Goal: Navigation & Orientation: Find specific page/section

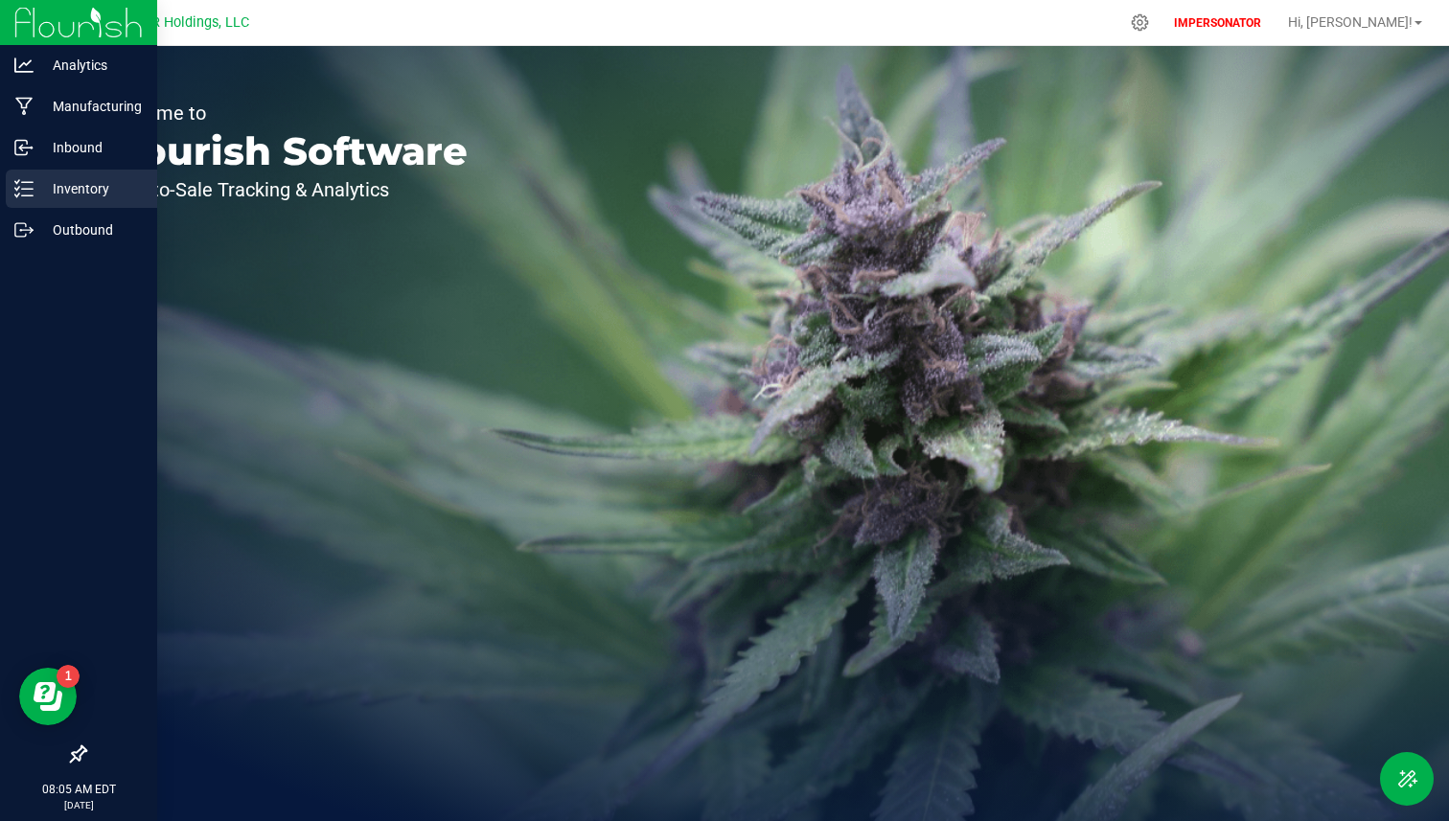
click at [102, 193] on p "Inventory" at bounding box center [91, 188] width 115 height 23
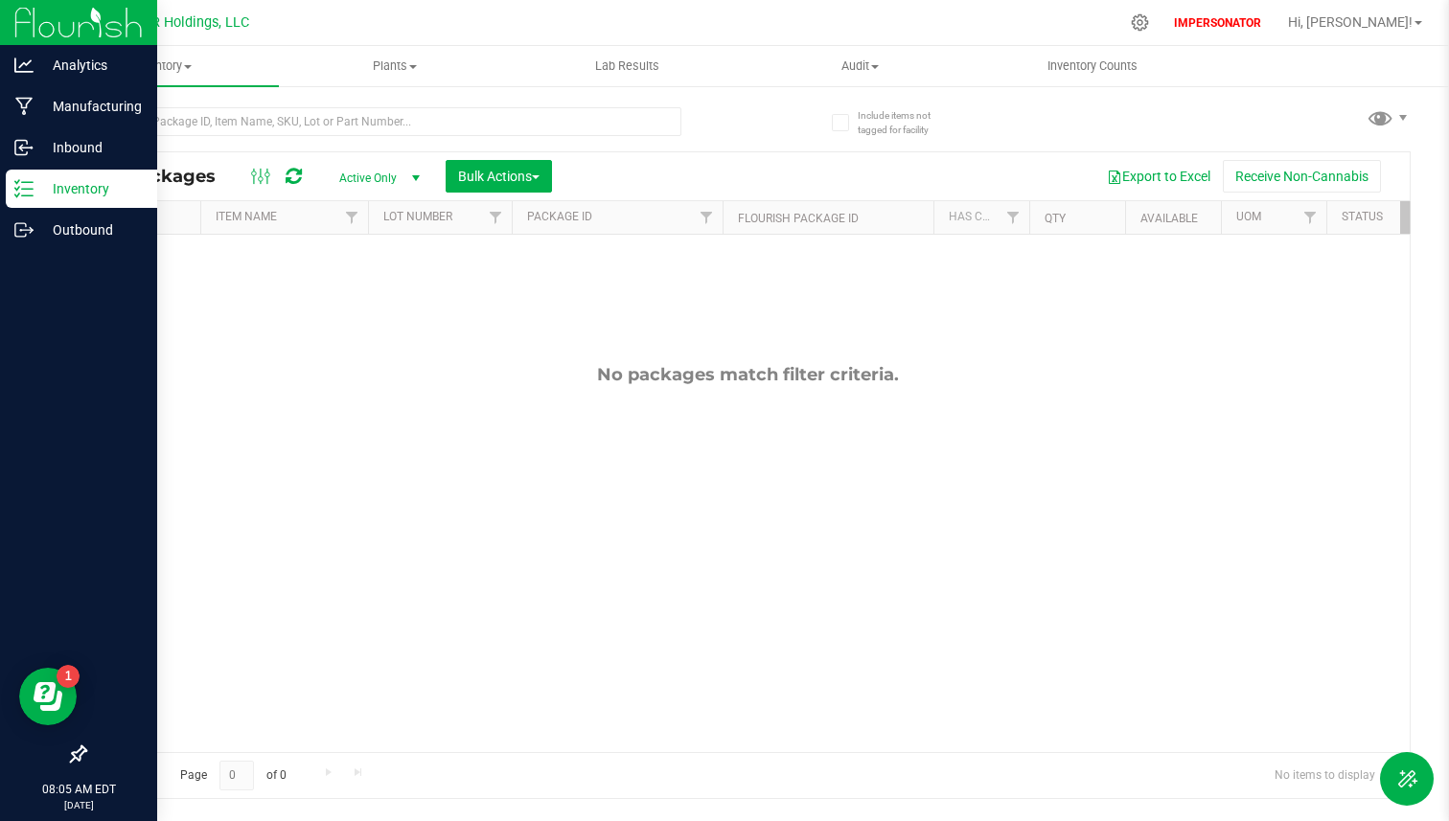
click at [76, 751] on icon at bounding box center [78, 754] width 19 height 19
click at [69, 756] on input "checkbox" at bounding box center [69, 756] width 0 height 0
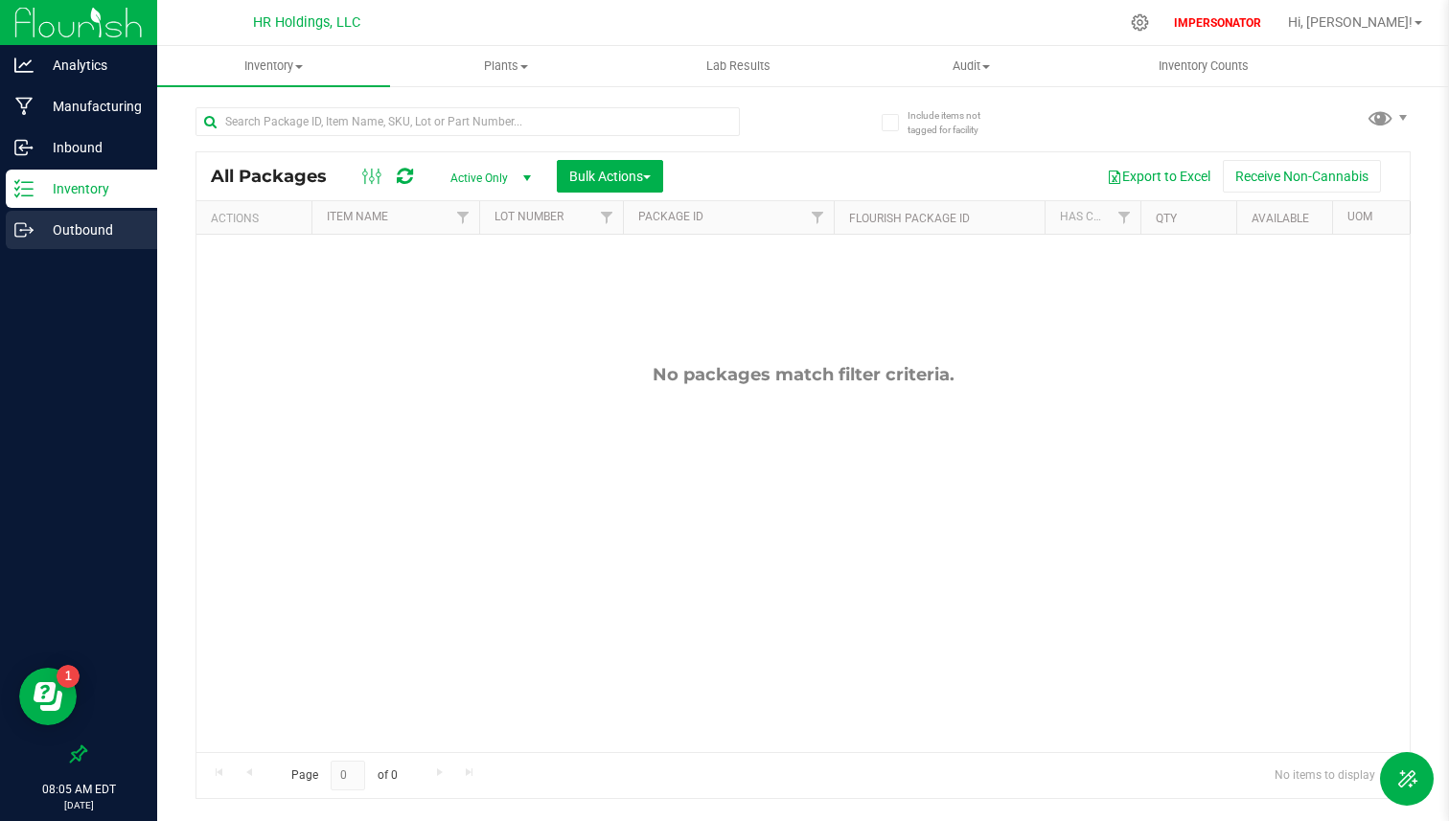
click at [102, 239] on p "Outbound" at bounding box center [91, 229] width 115 height 23
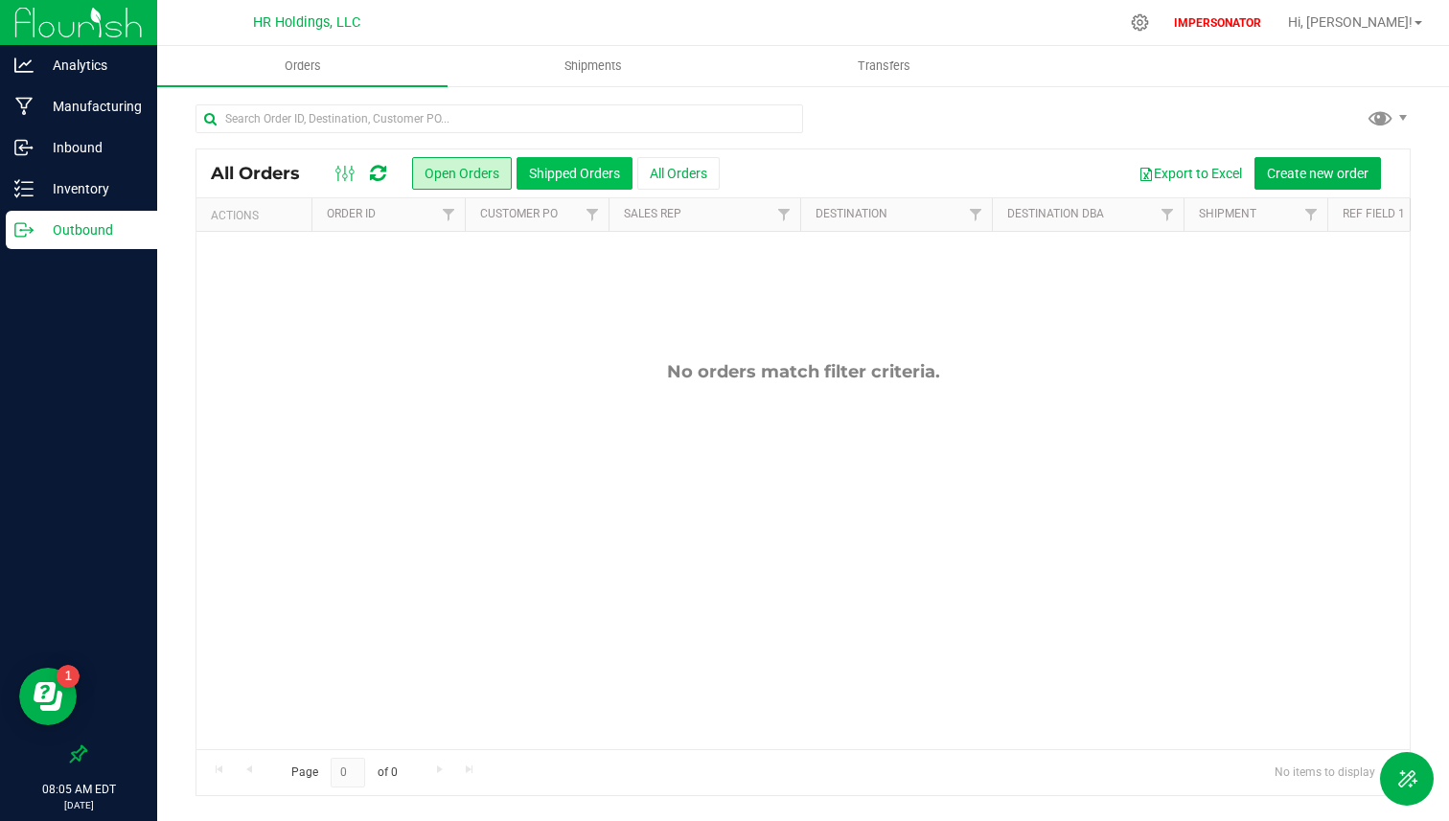
click at [581, 174] on button "Shipped Orders" at bounding box center [574, 173] width 116 height 33
click at [101, 186] on p "Inventory" at bounding box center [91, 188] width 115 height 23
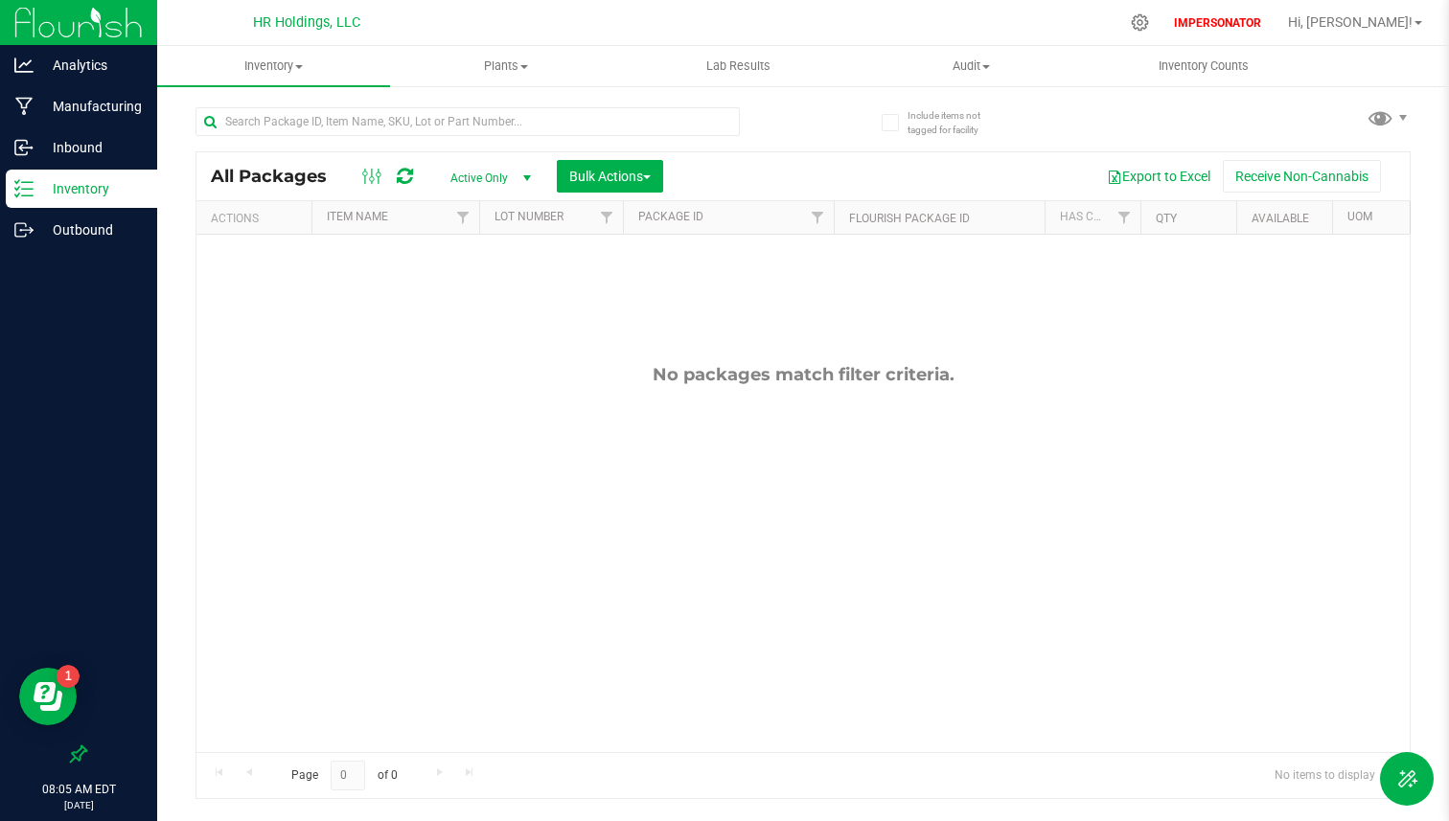
click at [509, 174] on span "Active Only" at bounding box center [486, 178] width 105 height 27
click at [470, 302] on li "All" at bounding box center [485, 295] width 103 height 29
click at [122, 137] on p "Inbound" at bounding box center [91, 147] width 115 height 23
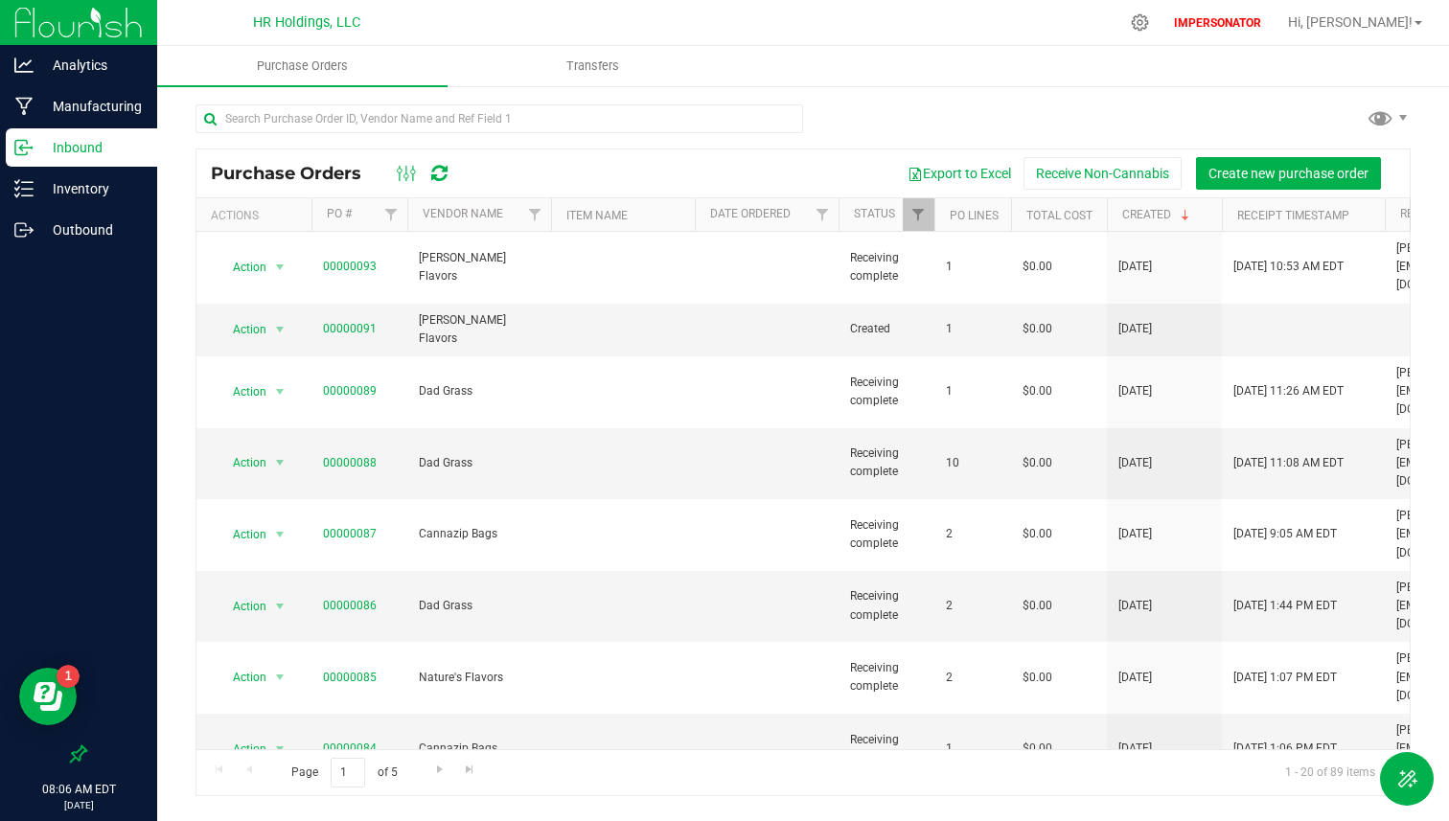
click at [1404, 33] on div "IMPERSONATOR Hi, David!" at bounding box center [1298, 23] width 264 height 34
click at [1412, 18] on link "Hi, David!" at bounding box center [1354, 22] width 149 height 20
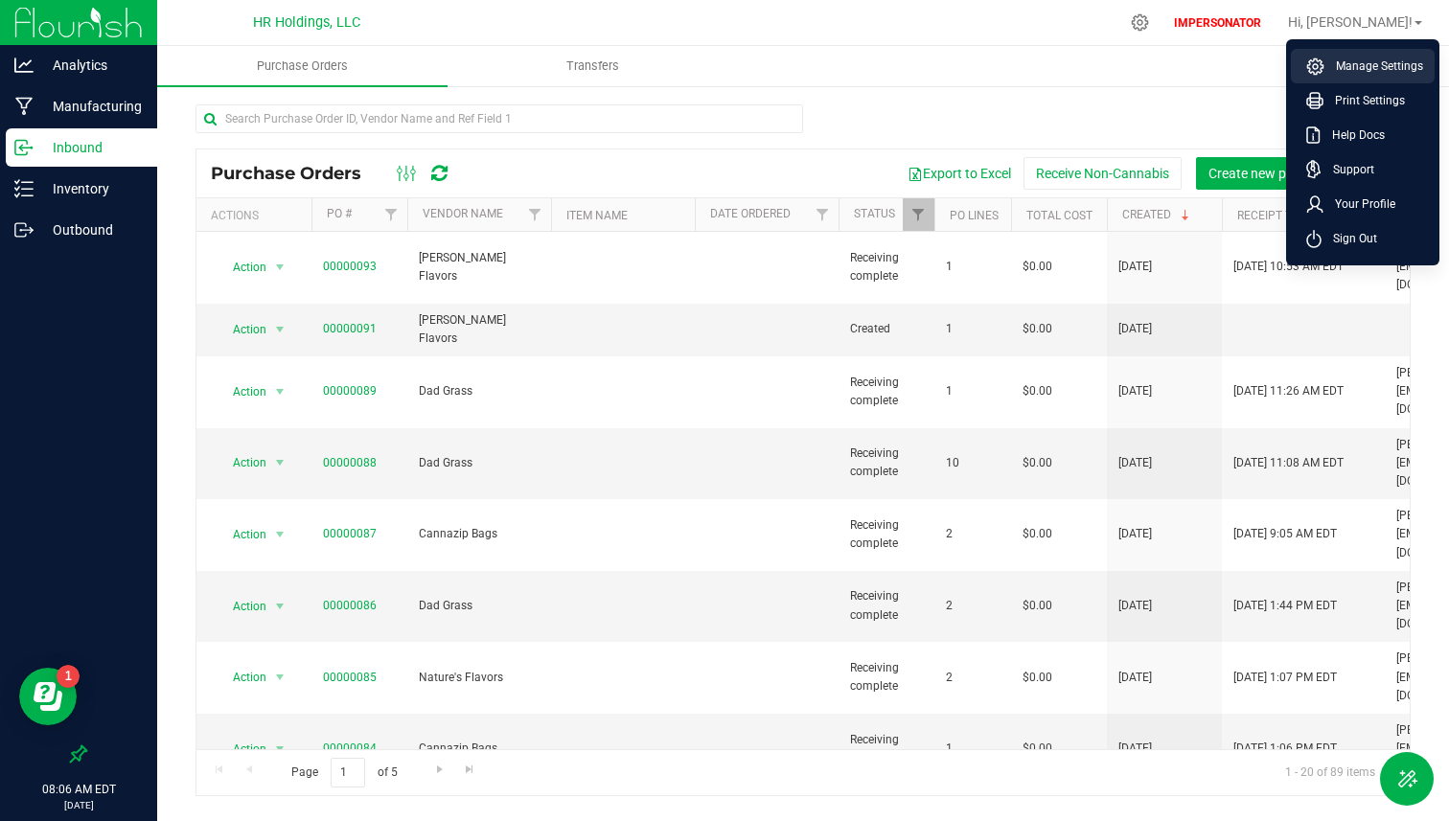
click at [1359, 80] on li "Manage Settings" at bounding box center [1363, 66] width 144 height 34
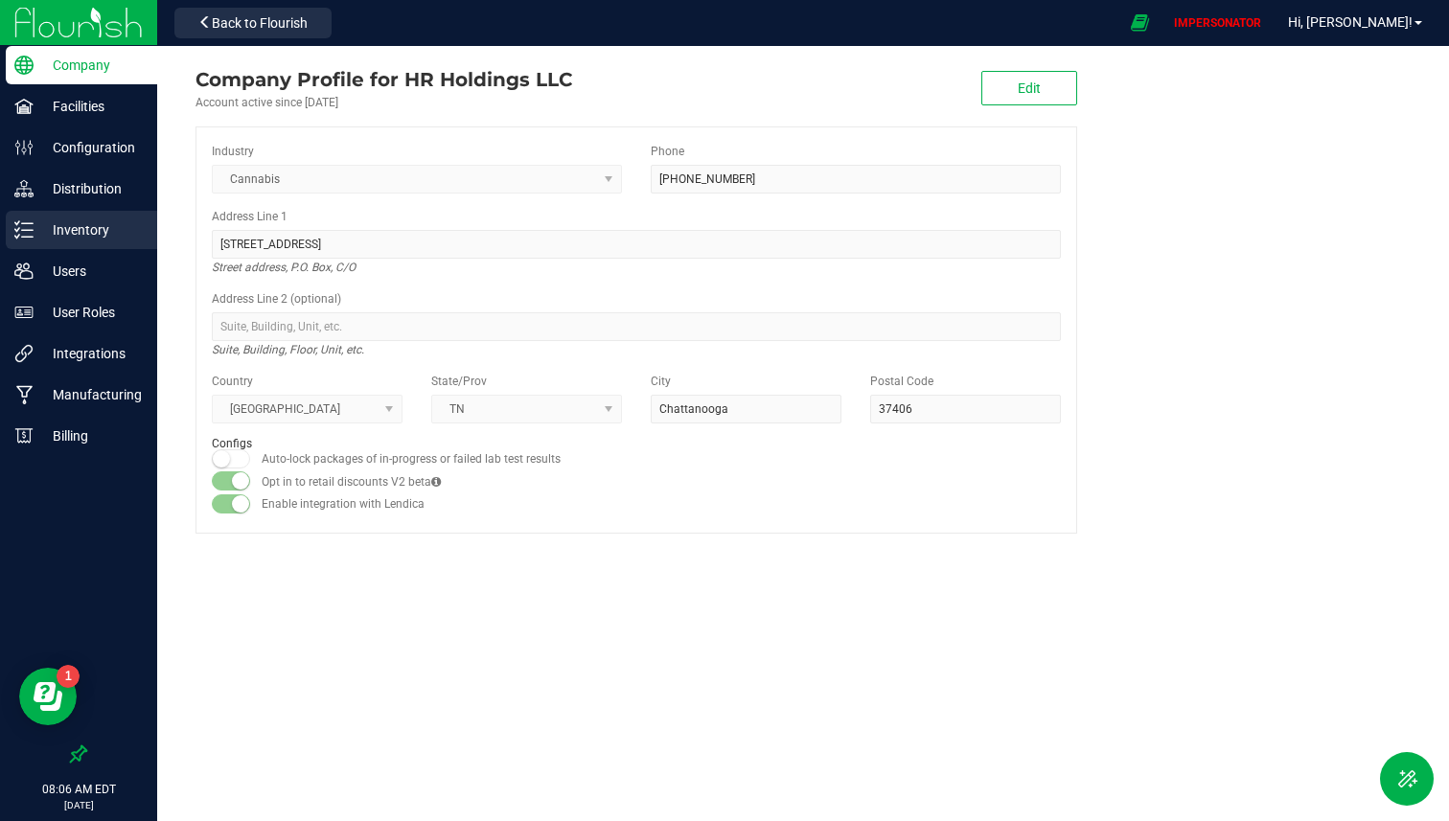
click at [106, 221] on p "Inventory" at bounding box center [91, 229] width 115 height 23
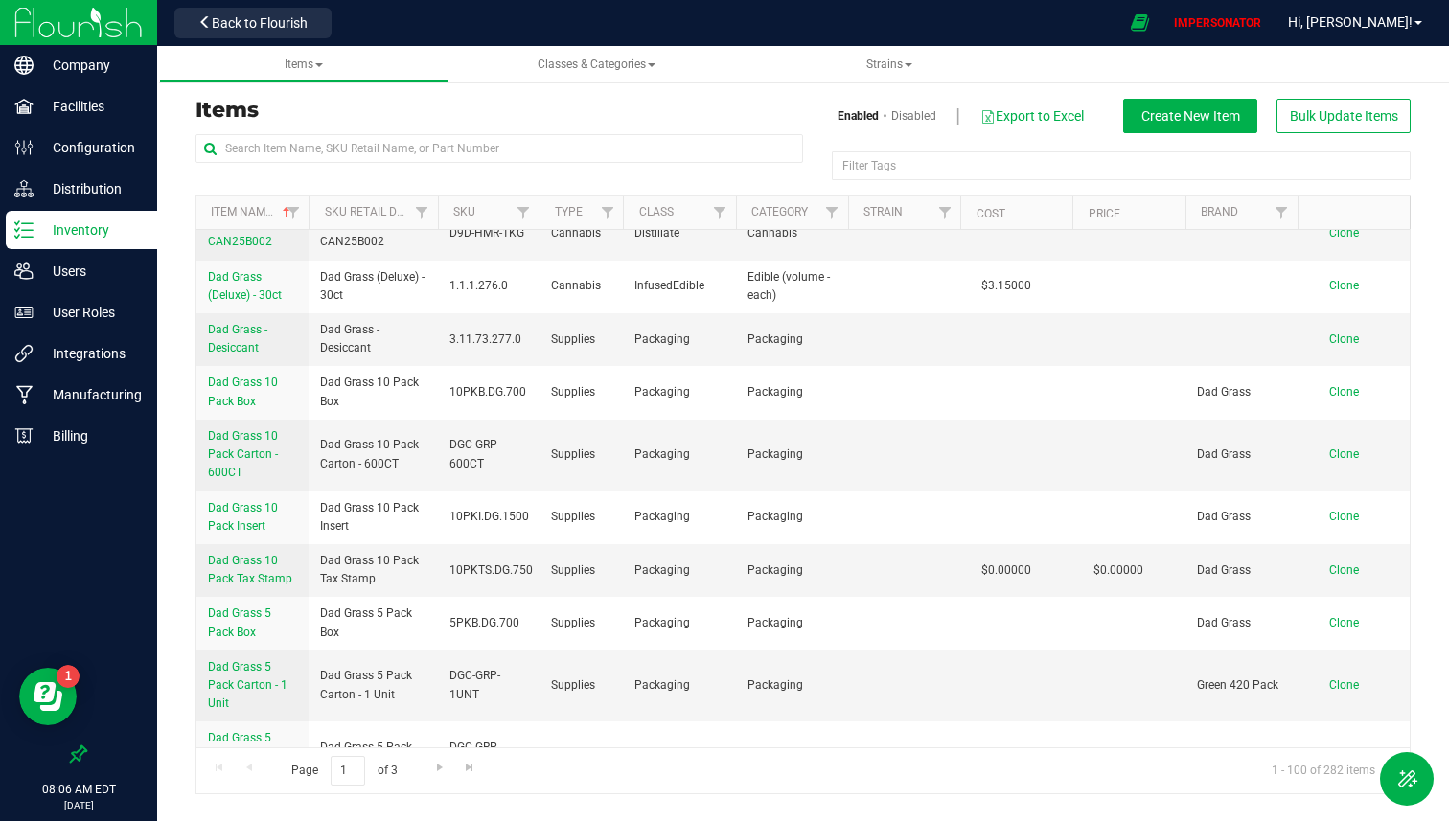
scroll to position [5045, 0]
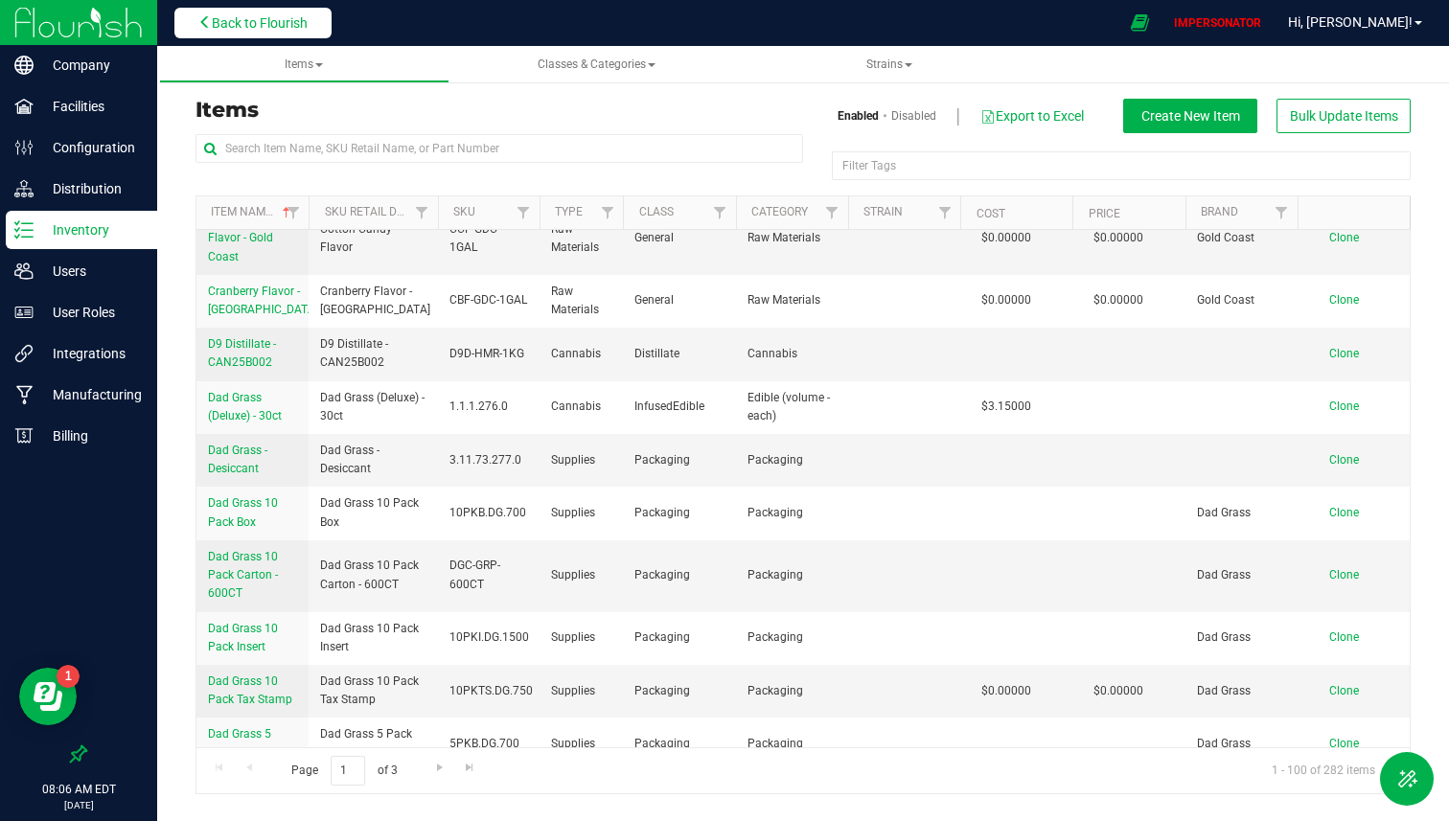
click at [233, 15] on span "Back to Flourish" at bounding box center [260, 22] width 96 height 15
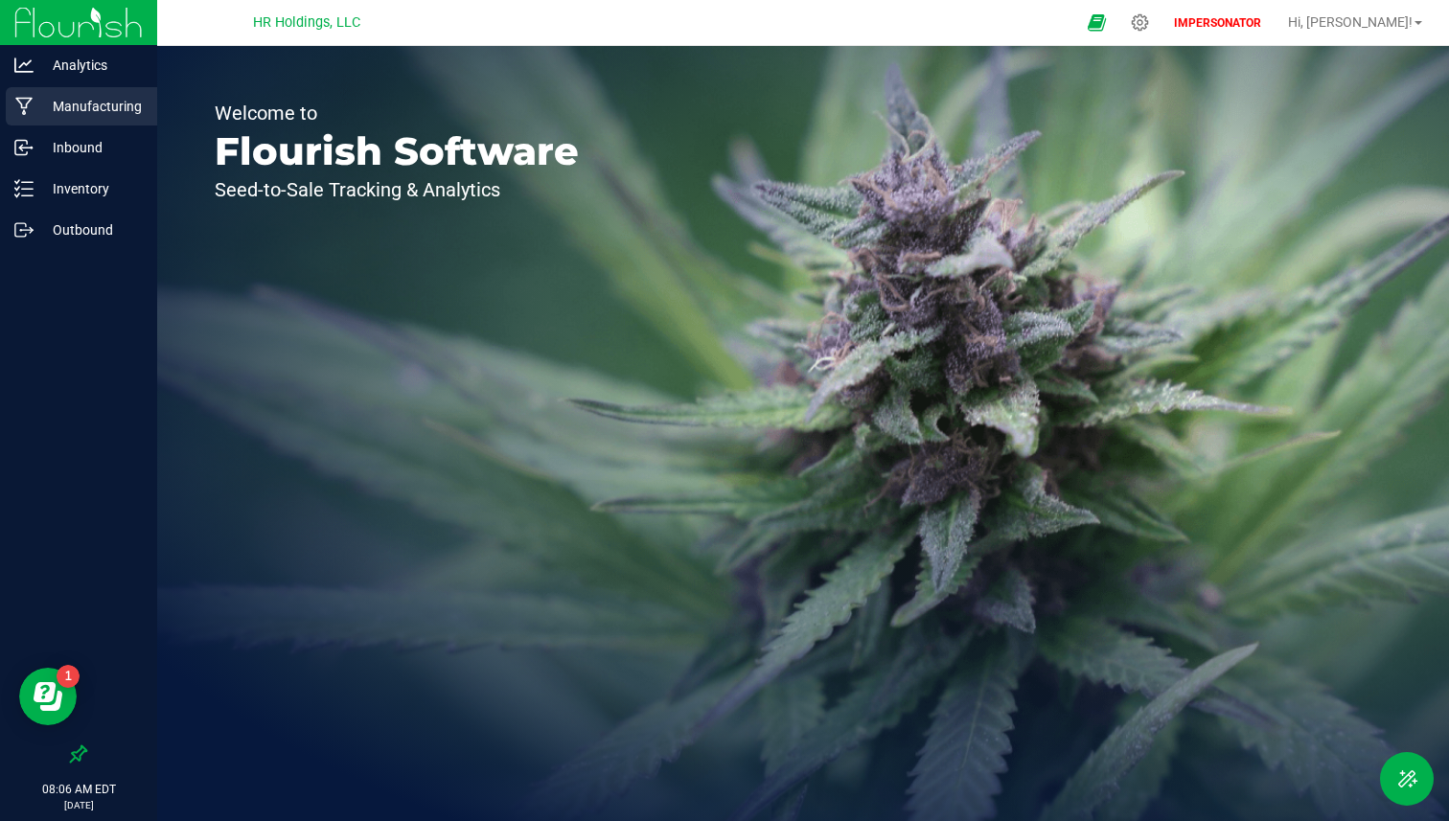
click at [141, 103] on p "Manufacturing" at bounding box center [91, 106] width 115 height 23
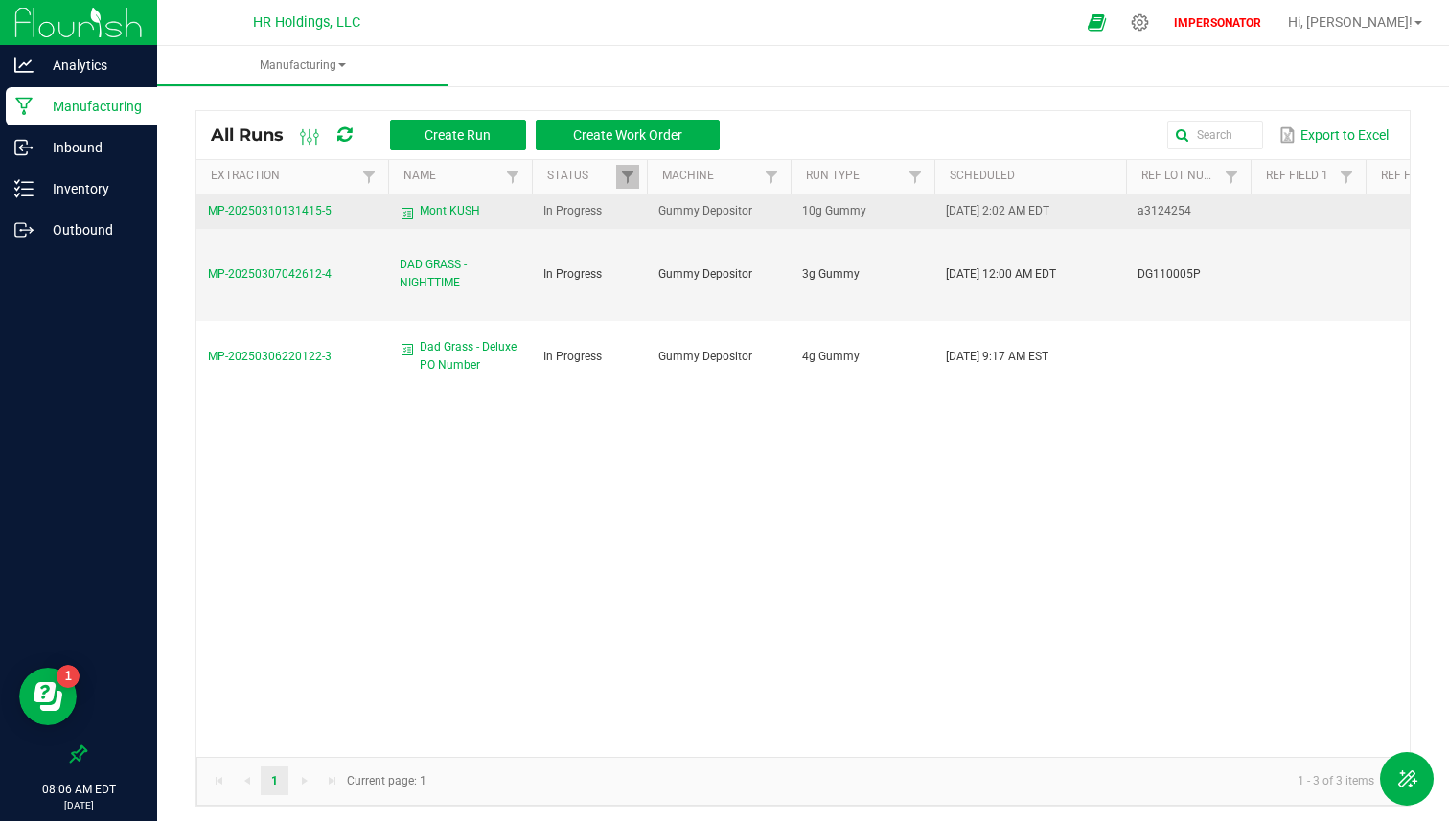
click at [319, 205] on span "MP-20250310131415-5" at bounding box center [270, 210] width 124 height 13
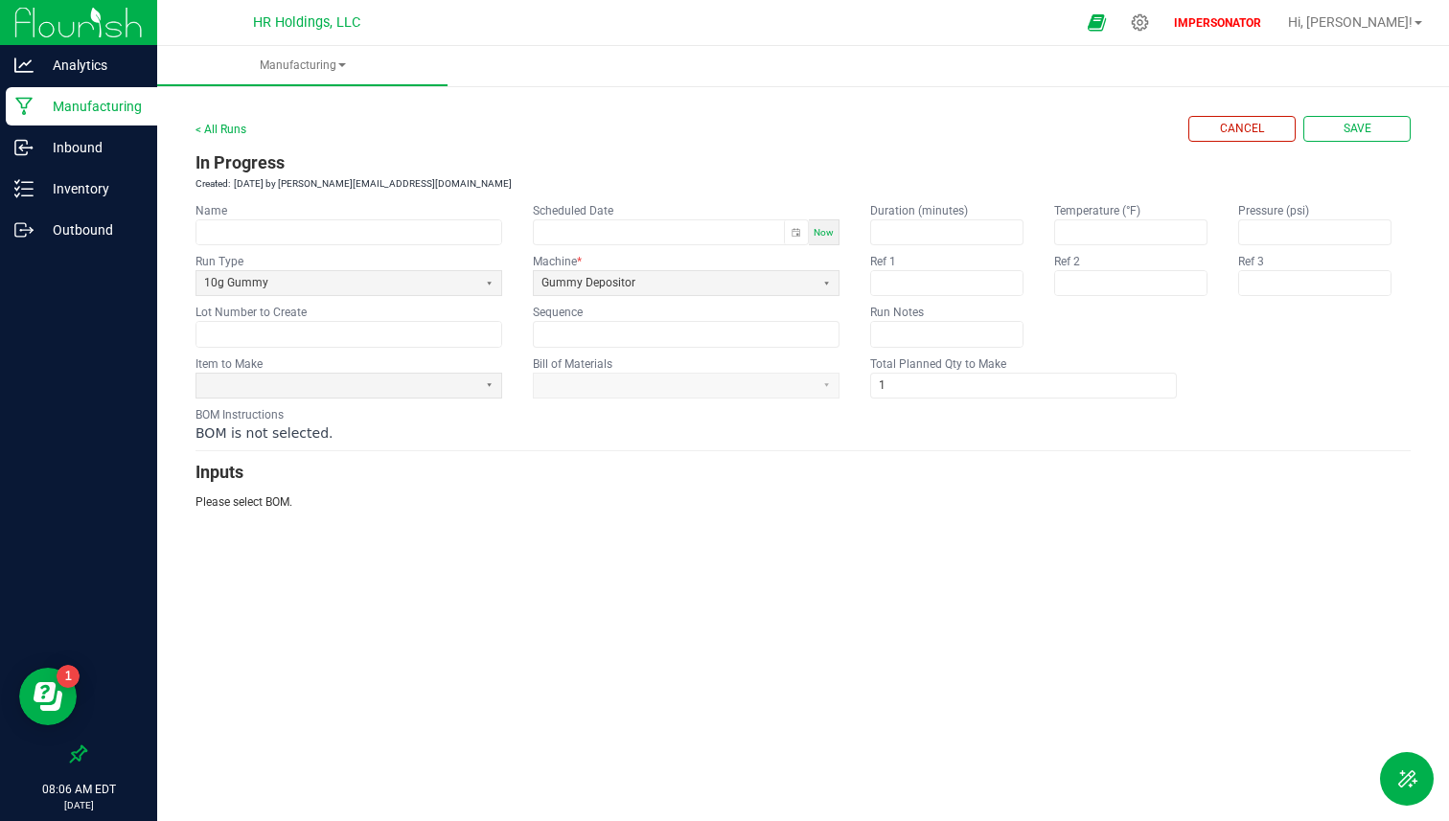
type input "Mont KUSH"
type input "03/12/2025 2:02 AM"
type input "a3124254"
type input "0"
click at [235, 125] on link "< All Runs" at bounding box center [220, 129] width 51 height 13
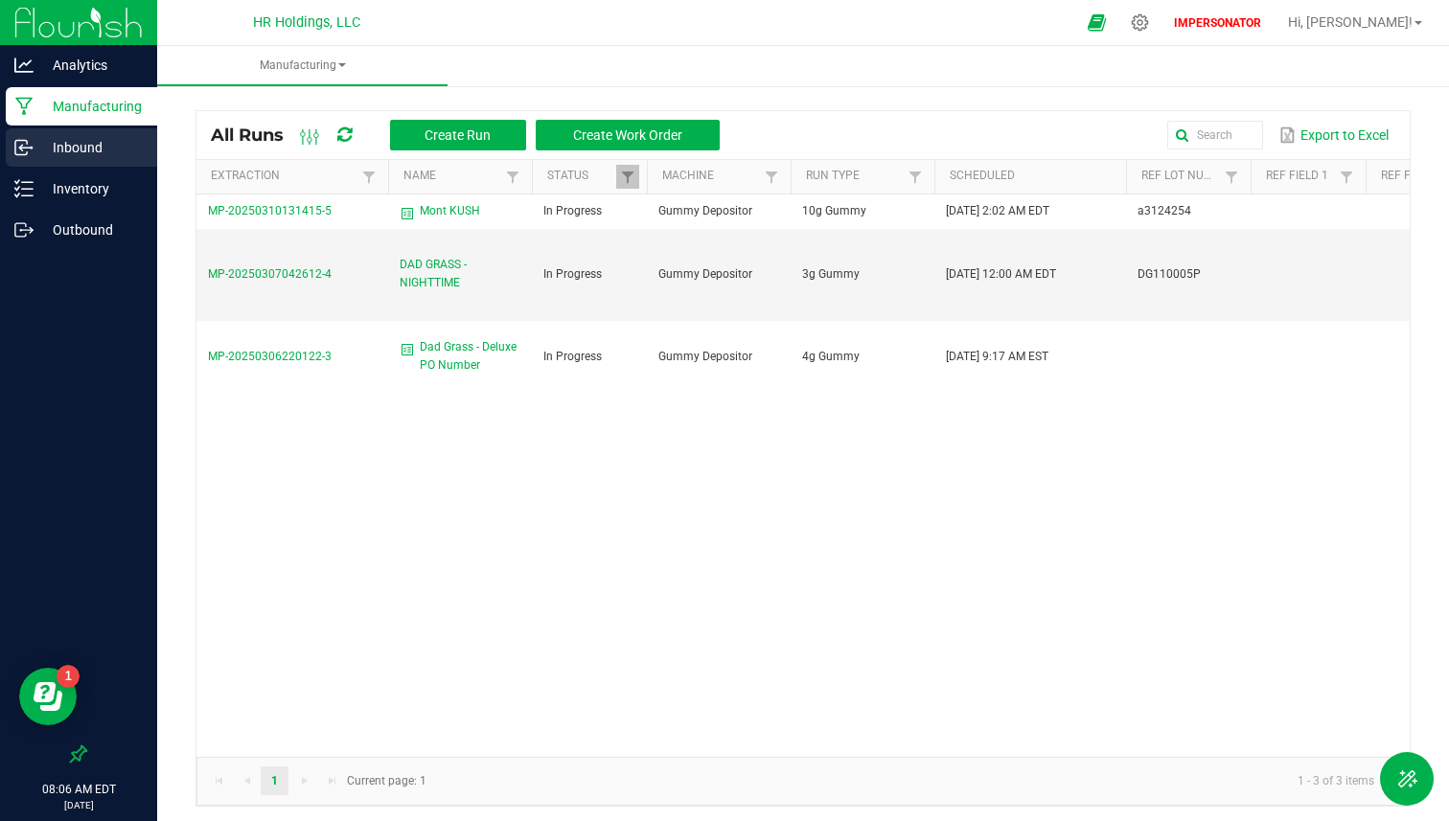
click at [108, 155] on p "Inbound" at bounding box center [91, 147] width 115 height 23
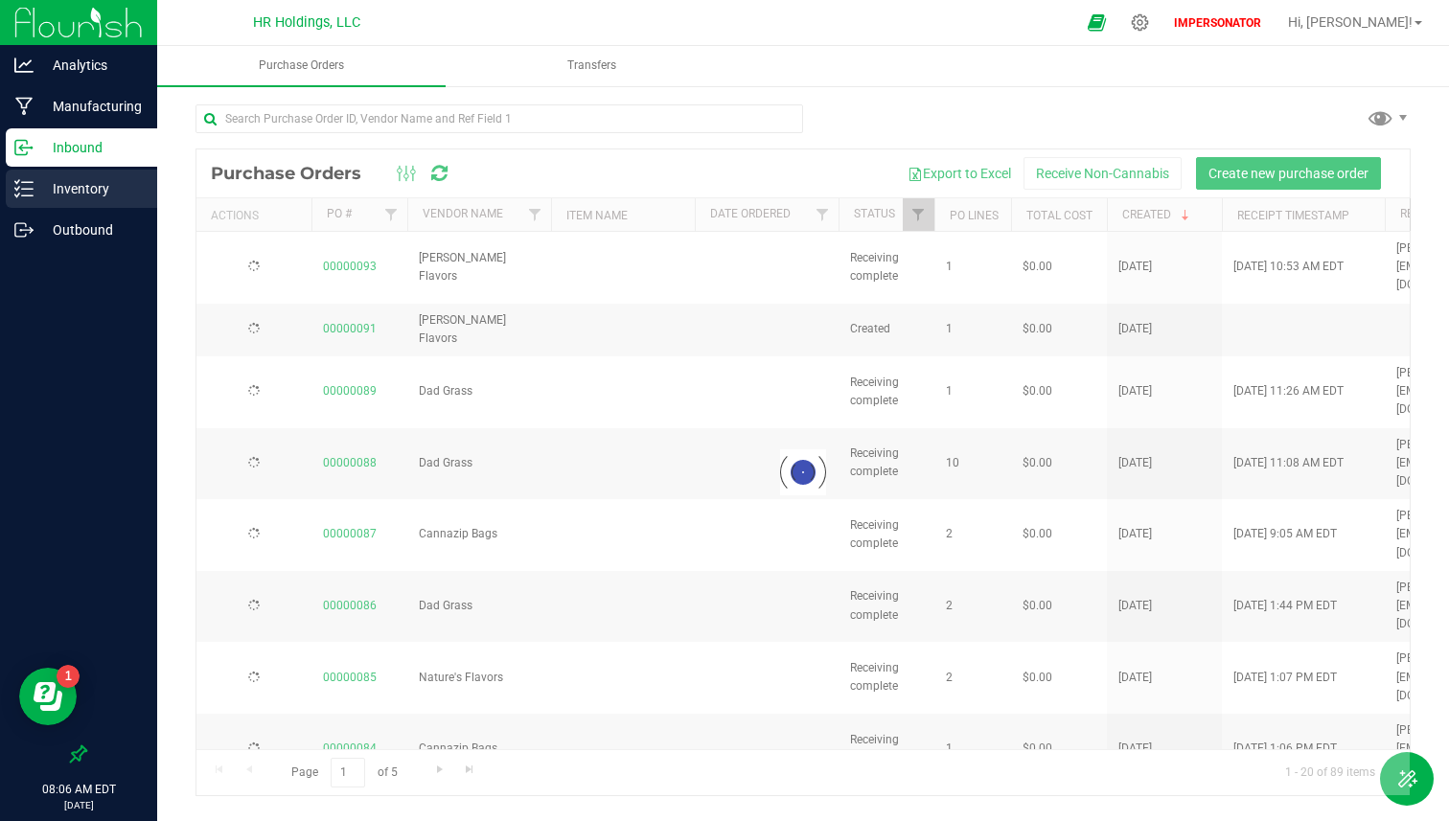
click at [105, 181] on p "Inventory" at bounding box center [91, 188] width 115 height 23
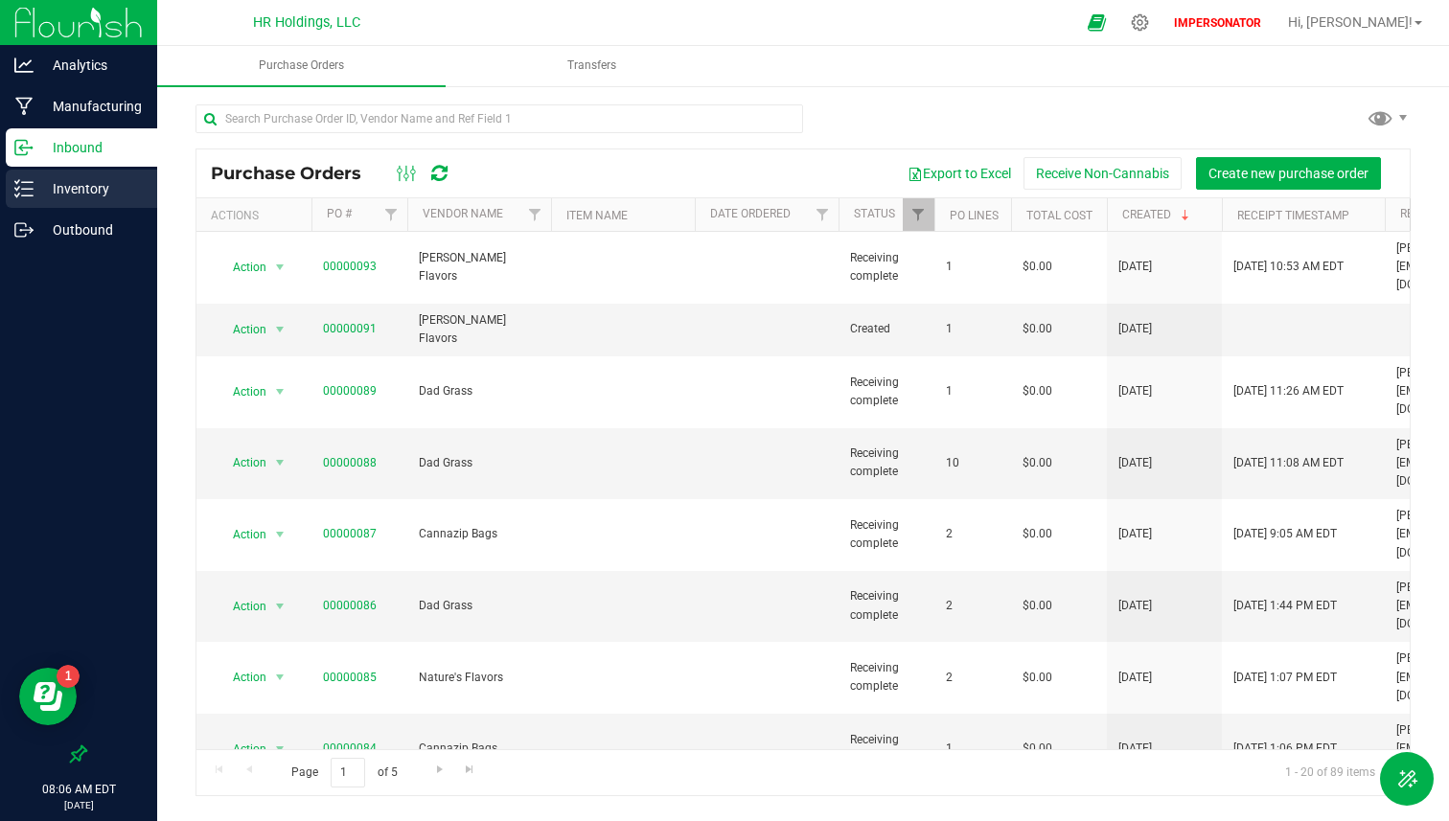
click at [105, 181] on p "Inventory" at bounding box center [91, 188] width 115 height 23
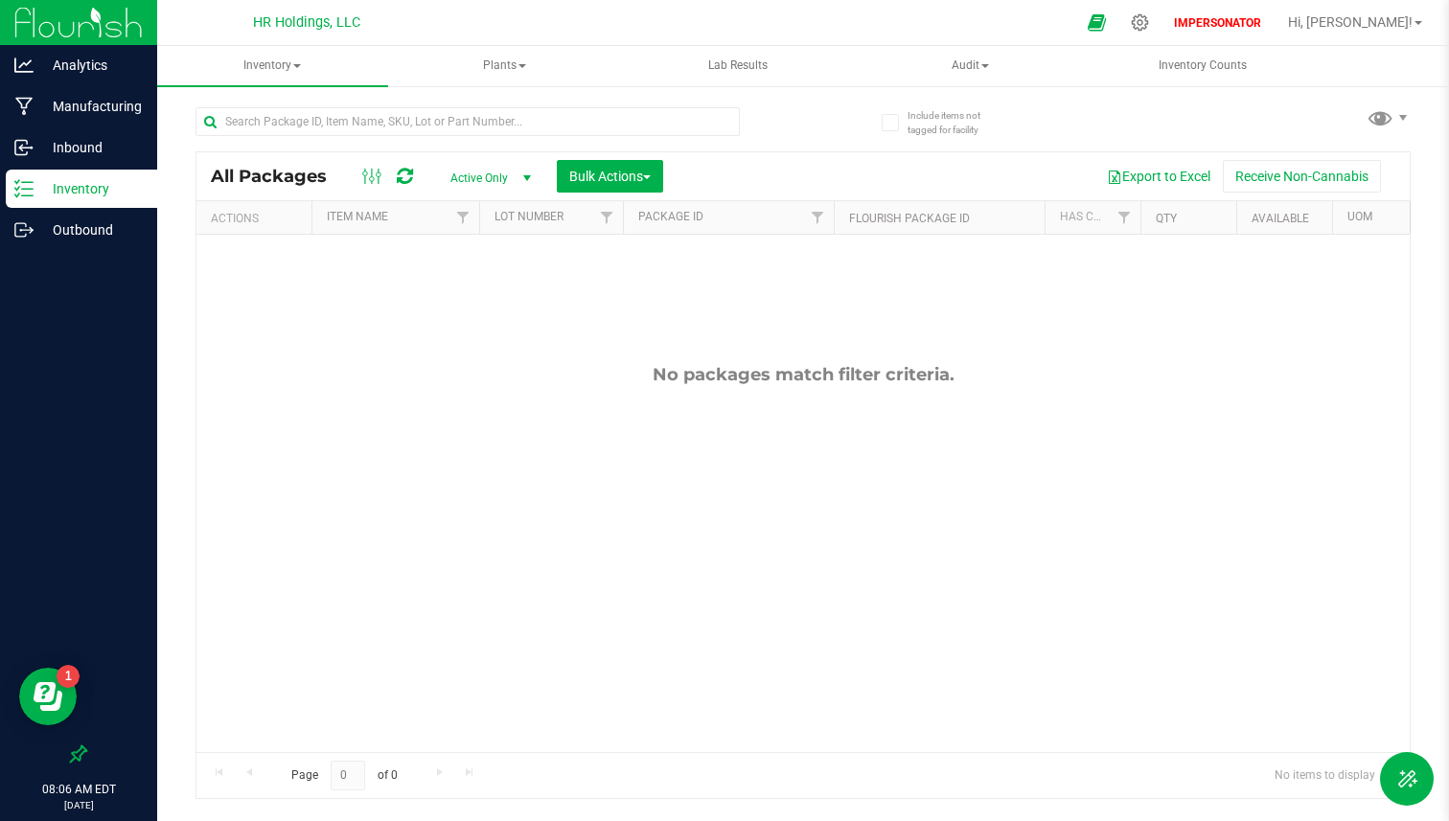
click at [462, 175] on span "Active Only" at bounding box center [486, 178] width 105 height 27
click at [483, 285] on li "All" at bounding box center [485, 295] width 103 height 29
click at [298, 68] on span "Inventory" at bounding box center [272, 66] width 231 height 40
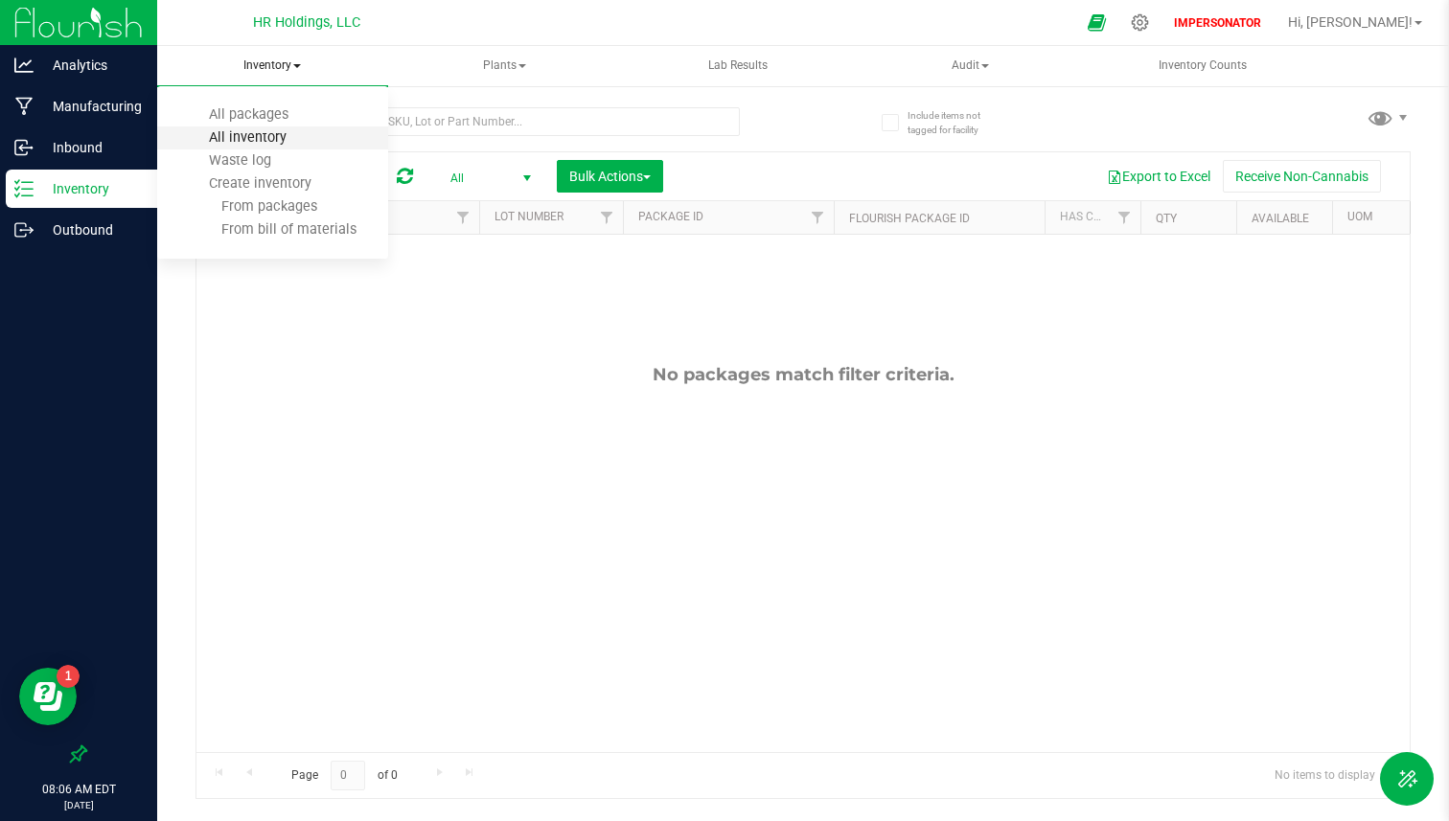
click at [282, 136] on span "All inventory" at bounding box center [247, 137] width 129 height 16
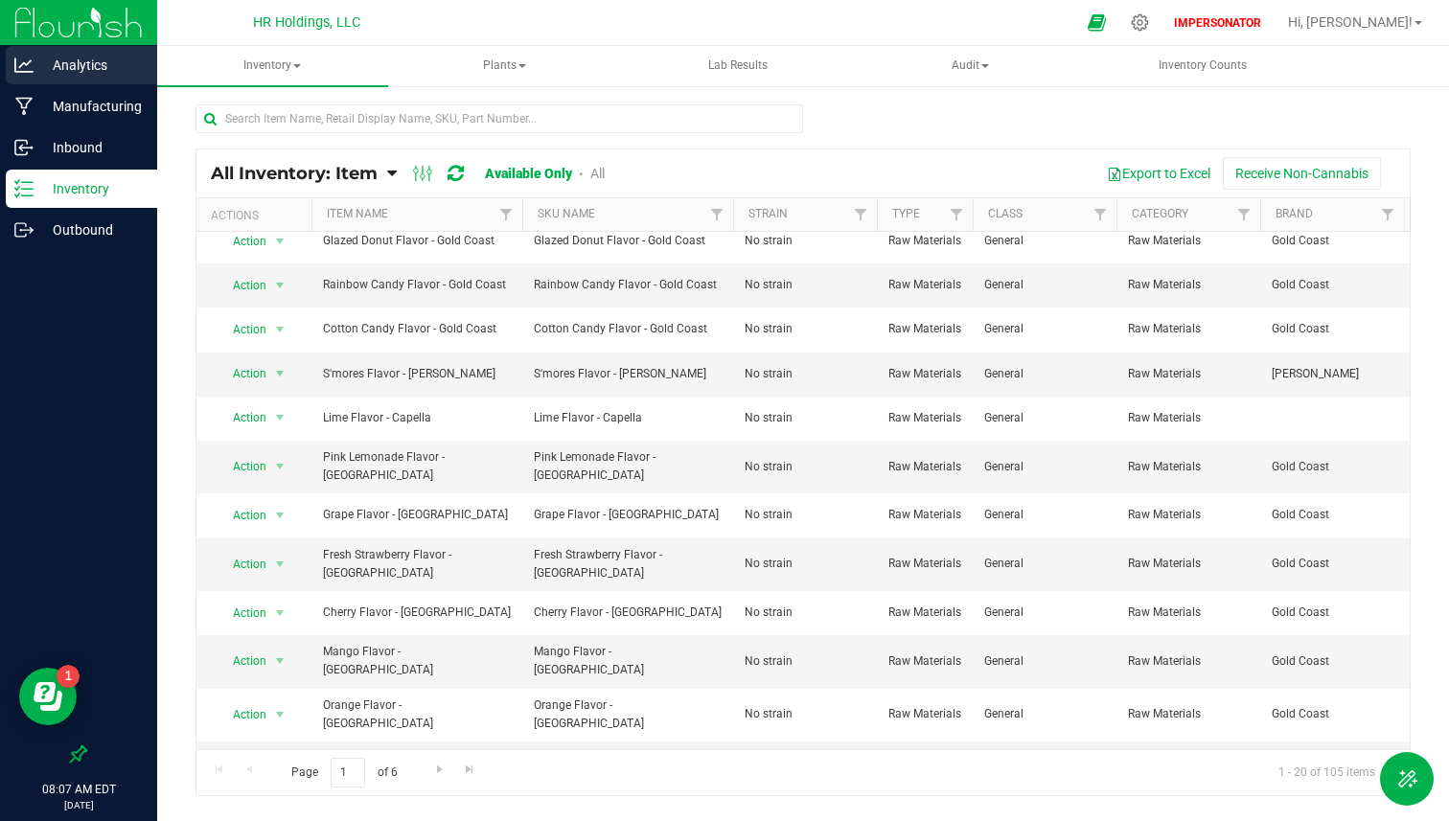
click at [94, 54] on p "Analytics" at bounding box center [91, 65] width 115 height 23
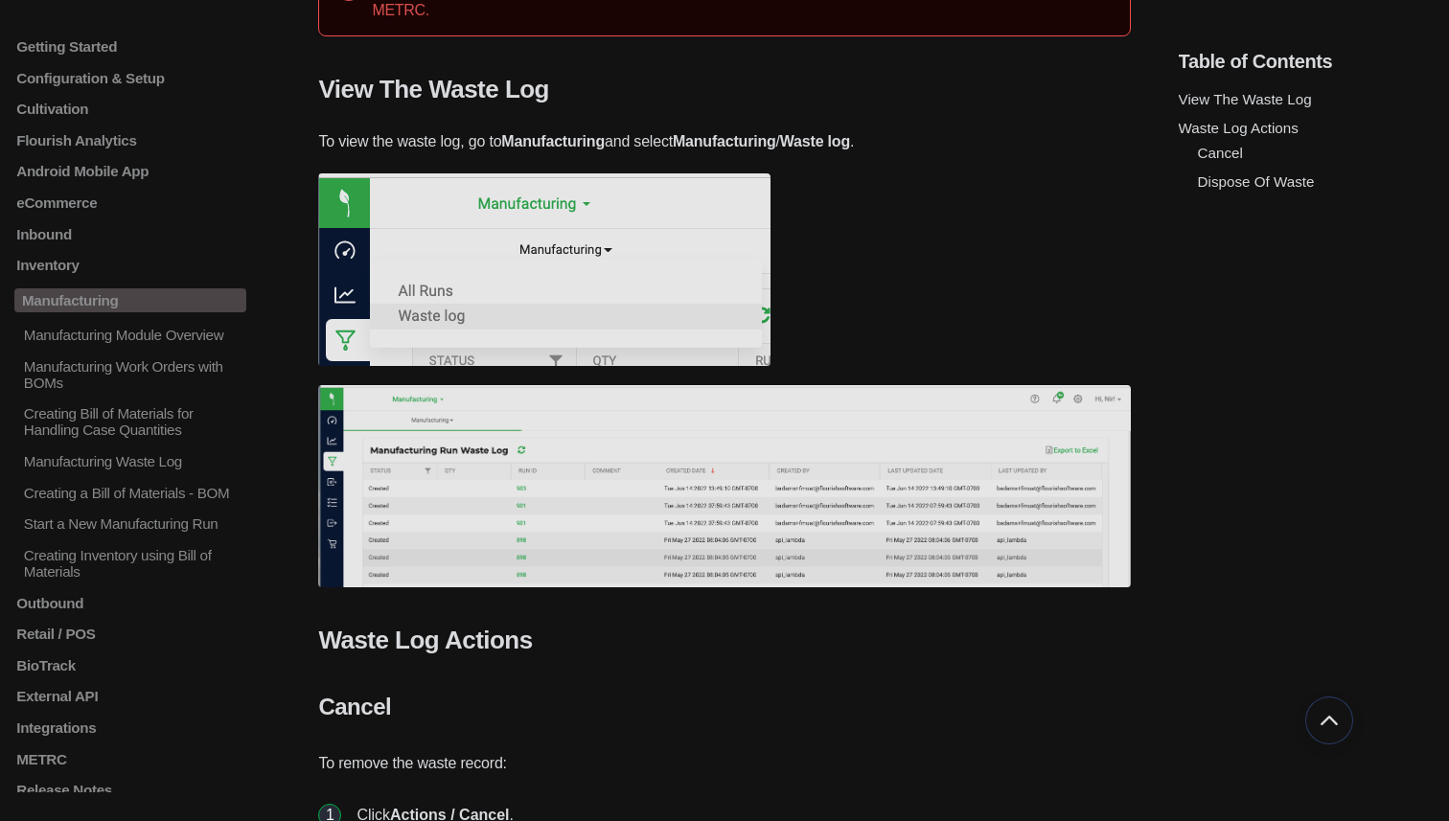
scroll to position [706, 0]
